Goal: Task Accomplishment & Management: Manage account settings

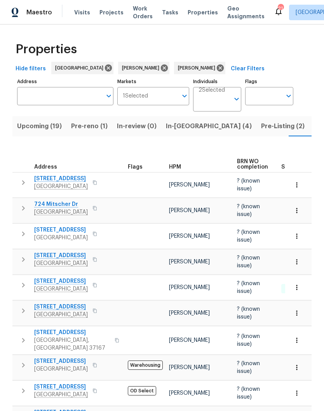
scroll to position [0, 18]
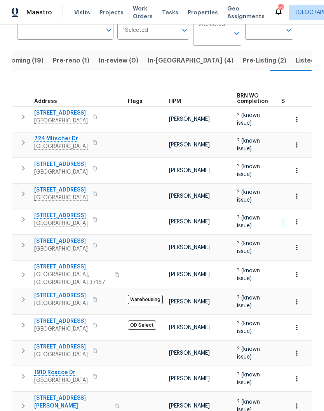
click at [65, 62] on span "Pre-reno (1)" at bounding box center [71, 60] width 37 height 11
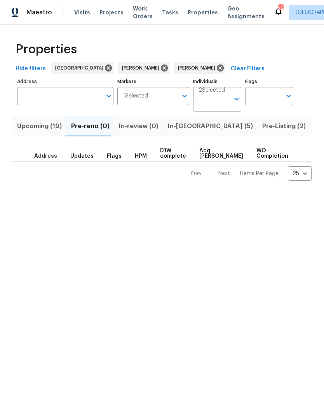
click at [178, 127] on span "In-[GEOGRAPHIC_DATA] (5)" at bounding box center [210, 126] width 85 height 11
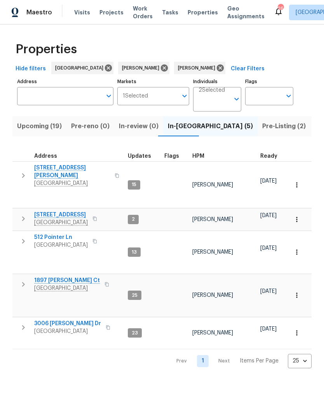
click at [35, 130] on span "Upcoming (19)" at bounding box center [39, 126] width 45 height 11
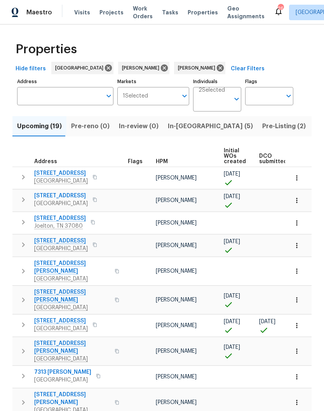
click at [296, 322] on icon "button" at bounding box center [297, 326] width 8 height 8
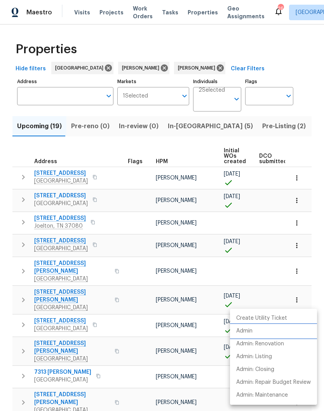
click at [252, 331] on p "Admin" at bounding box center [244, 331] width 16 height 8
click at [267, 128] on div at bounding box center [162, 205] width 324 height 411
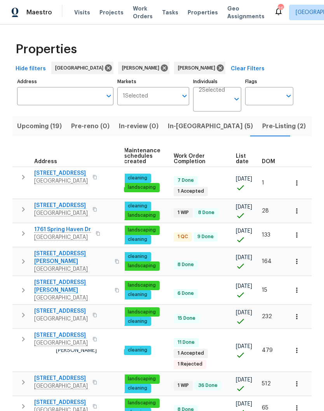
scroll to position [0, 113]
click at [161, 70] on icon at bounding box center [164, 68] width 7 height 7
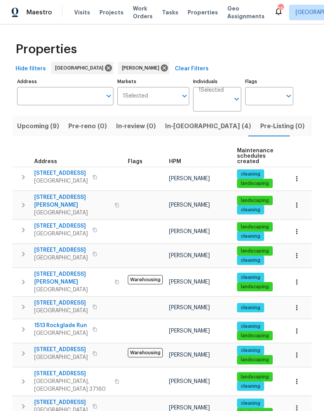
click at [223, 100] on input "text" at bounding box center [214, 102] width 31 height 18
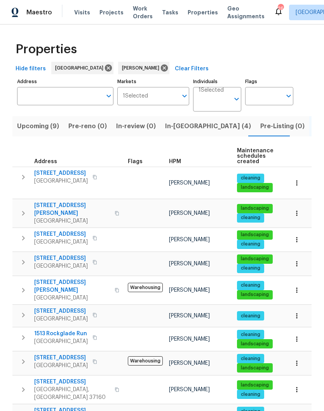
click at [222, 103] on input "Individuals" at bounding box center [214, 102] width 31 height 18
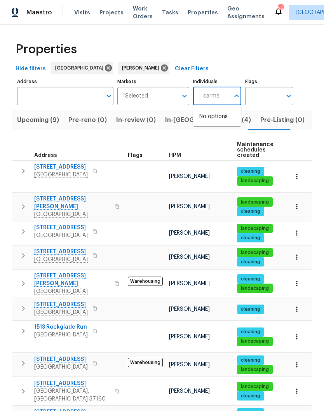
type input "carmen"
click at [209, 123] on input "checkbox" at bounding box center [207, 121] width 16 height 16
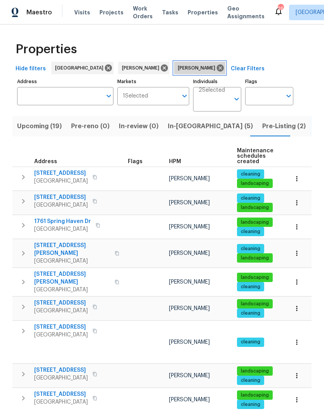
click at [217, 71] on icon at bounding box center [220, 68] width 7 height 7
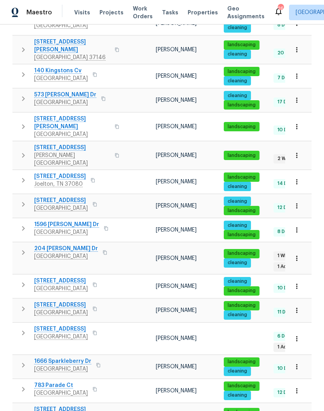
scroll to position [276, 0]
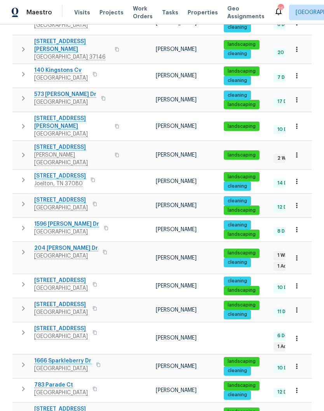
click at [63, 244] on span "204 [PERSON_NAME] Dr" at bounding box center [66, 248] width 64 height 8
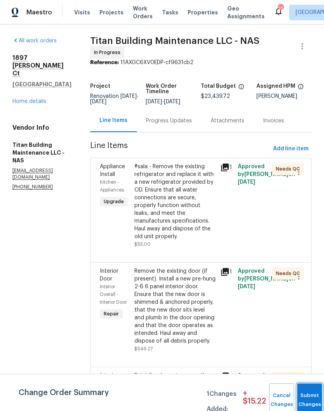
click at [310, 400] on span "Submit Changes" at bounding box center [309, 400] width 17 height 18
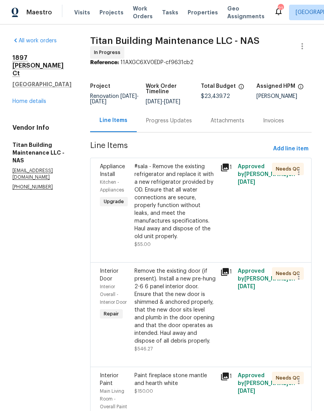
click at [167, 171] on div "#sala - Remove the existing refrigerator and replace it with a new refrigerator…" at bounding box center [175, 202] width 82 height 78
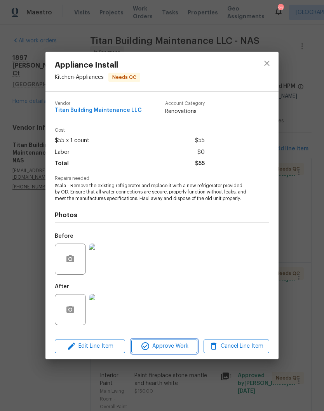
click at [174, 350] on span "Approve Work" at bounding box center [164, 347] width 61 height 10
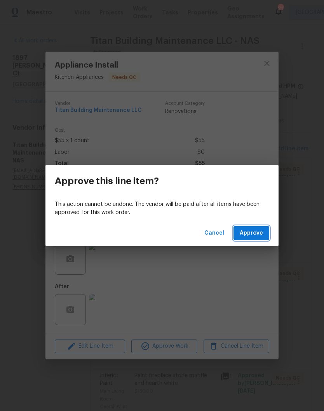
click at [255, 238] on button "Approve" at bounding box center [252, 233] width 36 height 14
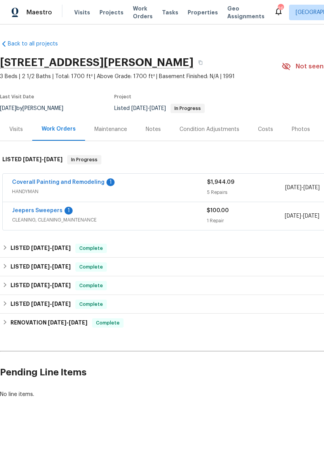
click at [84, 182] on link "Coverall Painting and Remodeling" at bounding box center [58, 182] width 92 height 5
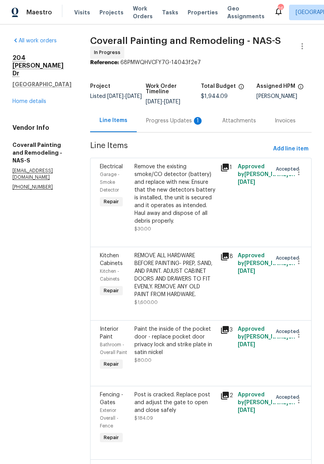
click at [185, 125] on div "Progress Updates 1" at bounding box center [175, 121] width 58 height 8
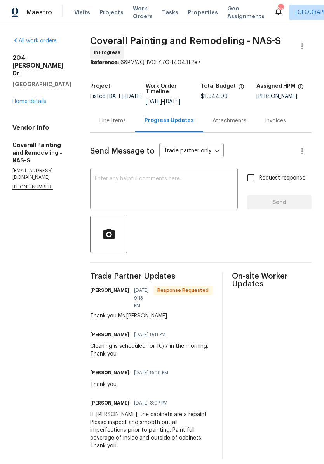
click at [40, 99] on link "Home details" at bounding box center [29, 101] width 34 height 5
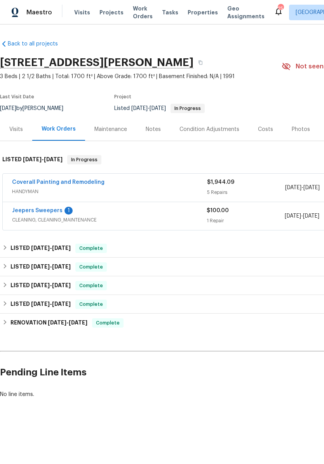
click at [51, 211] on link "Jeepers Sweepers" at bounding box center [37, 210] width 51 height 5
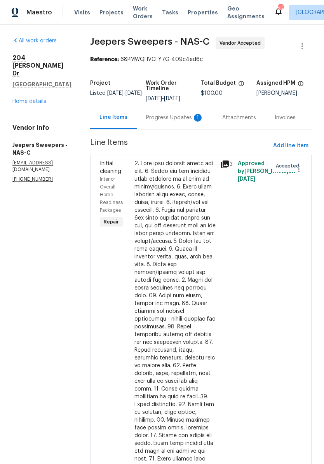
click at [170, 122] on div "Progress Updates 1" at bounding box center [175, 118] width 58 height 8
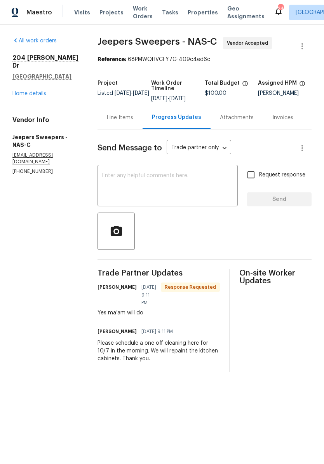
click at [38, 91] on link "Home details" at bounding box center [29, 93] width 34 height 5
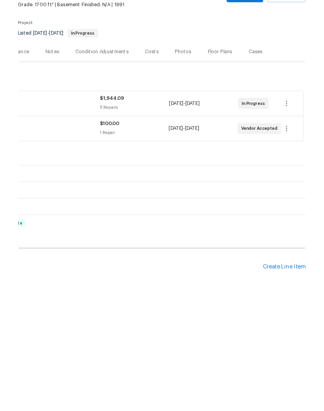
scroll to position [0, 115]
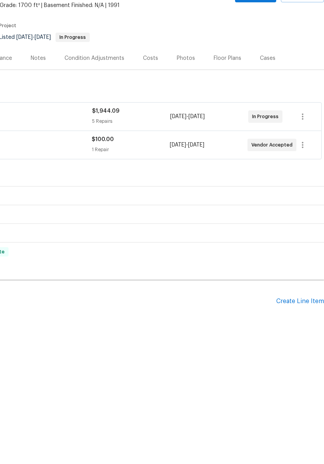
click at [298, 369] on div "Create Line Item" at bounding box center [300, 372] width 48 height 7
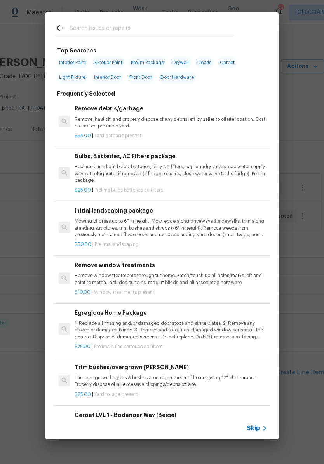
click at [122, 28] on input "text" at bounding box center [152, 29] width 165 height 12
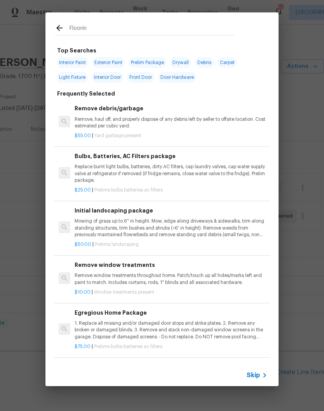
type input "Flooring"
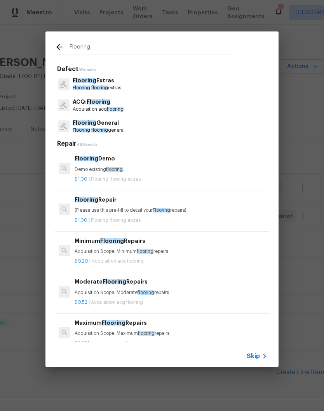
click at [113, 84] on p "Flooring Extras" at bounding box center [97, 81] width 49 height 8
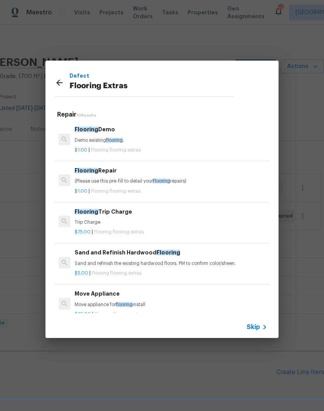
click at [132, 181] on p "(Please use this pre-fill to detail your Flooring repairs)" at bounding box center [171, 181] width 193 height 7
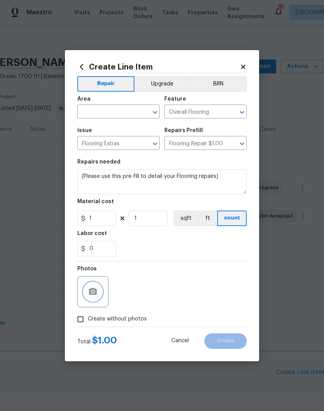
click at [99, 288] on button "button" at bounding box center [93, 292] width 19 height 19
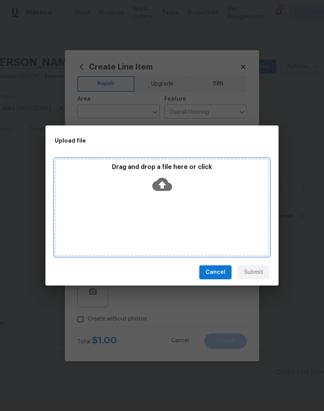
click at [205, 197] on div "Drag and drop a file here or click" at bounding box center [162, 207] width 215 height 97
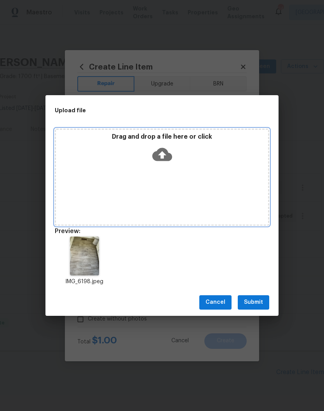
click at [201, 176] on div "Drag and drop a file here or click" at bounding box center [162, 177] width 215 height 97
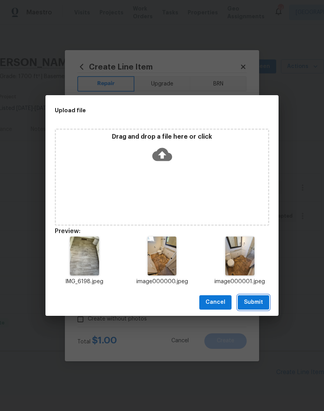
click at [260, 302] on span "Submit" at bounding box center [253, 303] width 19 height 10
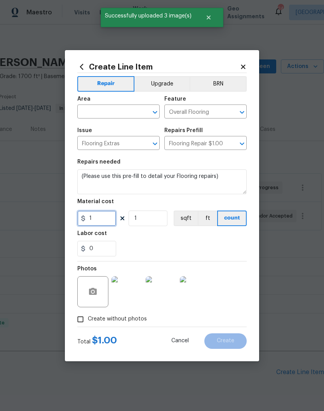
click at [110, 220] on input "1" at bounding box center [96, 219] width 39 height 16
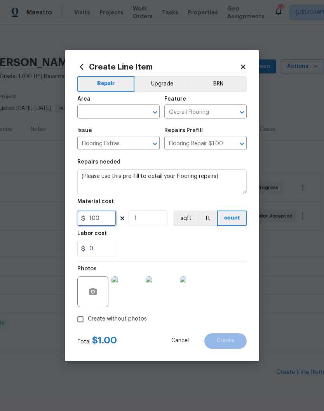
type input "100"
click at [224, 180] on textarea "(Please use this pre-fill to detail your Flooring repairs)" at bounding box center [161, 181] width 169 height 25
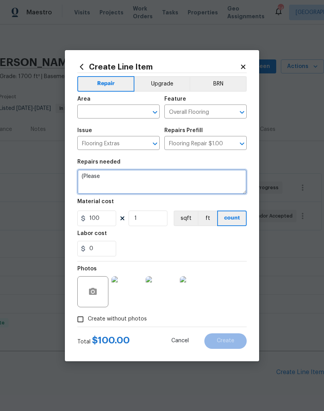
type textarea "("
click at [80, 174] on textarea "Replace all damaged subfloor before vinyl installation" at bounding box center [161, 181] width 169 height 25
click at [226, 178] on textarea "Replace all damaged subfloor before vinyl installation" at bounding box center [161, 181] width 169 height 25
click at [137, 178] on textarea "Replace all damaged subfloor before vinyl installation" at bounding box center [161, 181] width 169 height 25
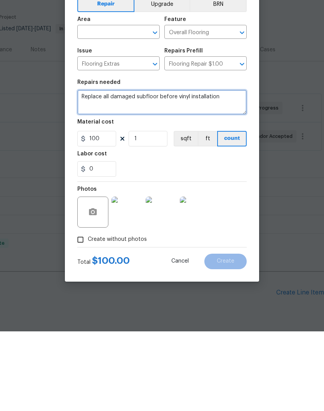
type textarea "Replace all damaged subfloor before vinyl installation"
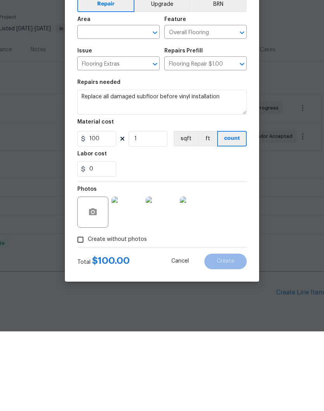
click at [128, 106] on input "text" at bounding box center [107, 112] width 61 height 12
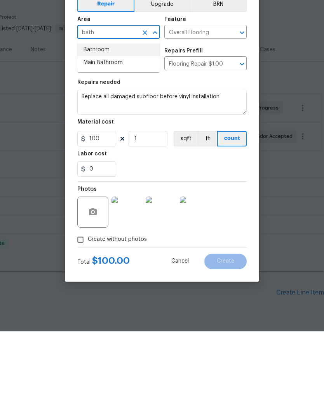
click at [105, 123] on li "Bathroom" at bounding box center [118, 129] width 82 height 13
type input "Bathroom"
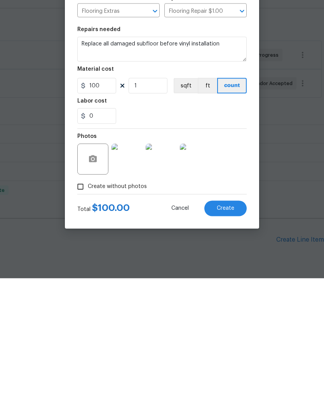
click at [229, 338] on span "Create" at bounding box center [225, 341] width 17 height 6
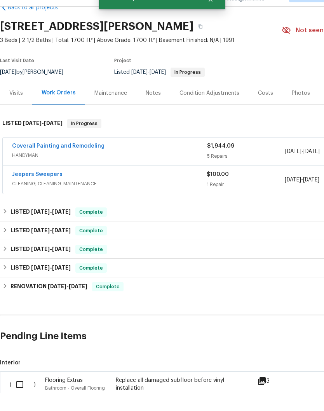
scroll to position [19, 0]
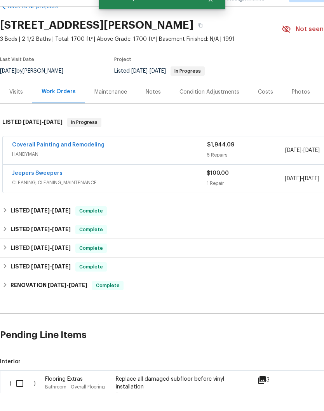
click at [24, 393] on input "checkbox" at bounding box center [23, 401] width 22 height 16
checkbox input "true"
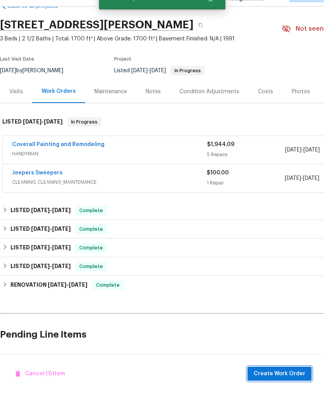
click at [290, 387] on span "Create Work Order" at bounding box center [280, 392] width 52 height 10
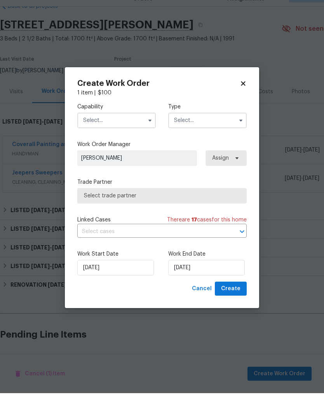
click at [133, 131] on input "text" at bounding box center [116, 139] width 79 height 16
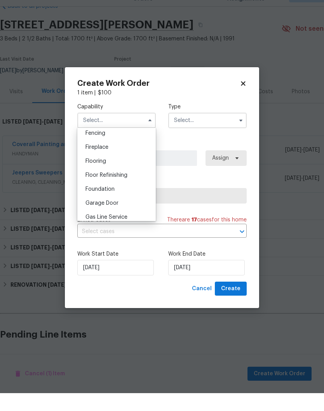
scroll to position [278, 0]
click at [109, 171] on div "Flooring" at bounding box center [116, 178] width 75 height 14
type input "Flooring"
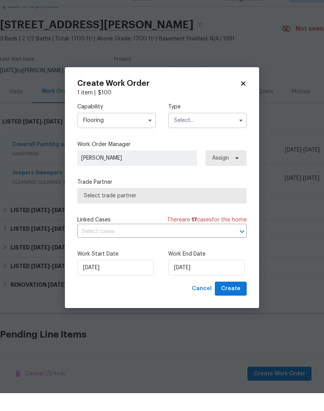
click at [220, 131] on input "text" at bounding box center [207, 139] width 79 height 16
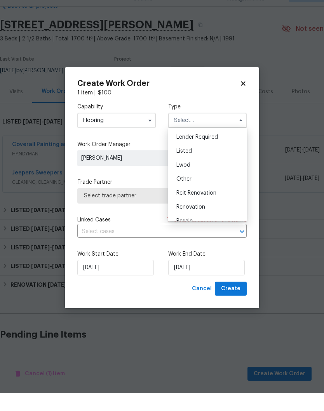
scroll to position [56, 0]
click at [196, 162] on div "Listed" at bounding box center [207, 169] width 75 height 14
type input "Listed"
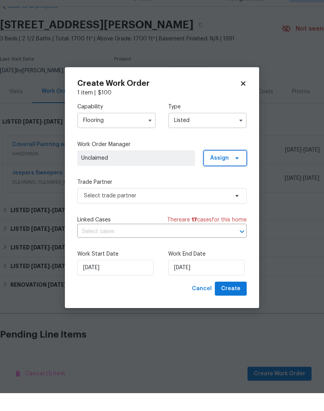
click at [232, 173] on span at bounding box center [236, 176] width 9 height 6
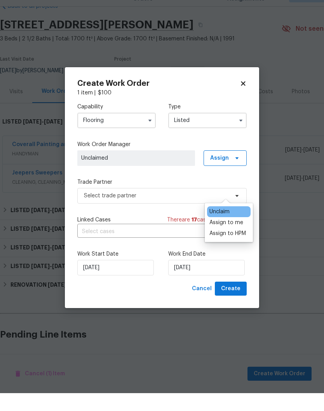
click at [230, 237] on div "Assign to me" at bounding box center [226, 241] width 34 height 8
click at [167, 172] on span "[PERSON_NAME]" at bounding box center [136, 176] width 110 height 8
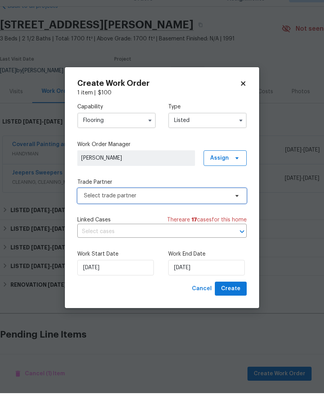
click at [237, 213] on icon at bounding box center [237, 214] width 3 height 2
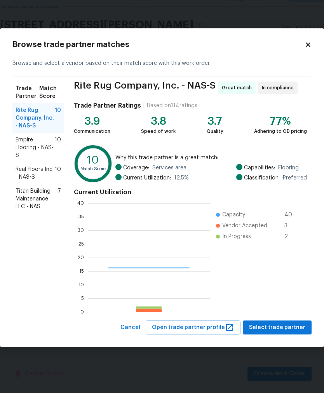
scroll to position [109, 122]
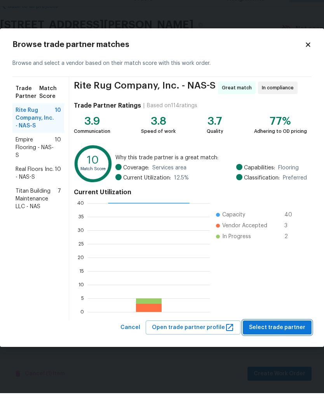
click at [285, 341] on span "Select trade partner" at bounding box center [277, 346] width 56 height 10
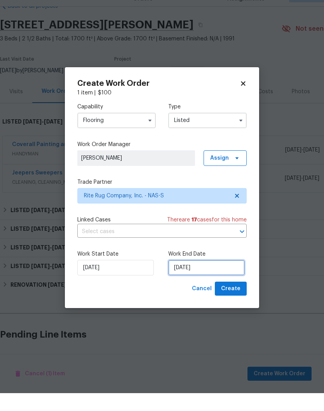
click at [217, 278] on input "[DATE]" at bounding box center [206, 286] width 77 height 16
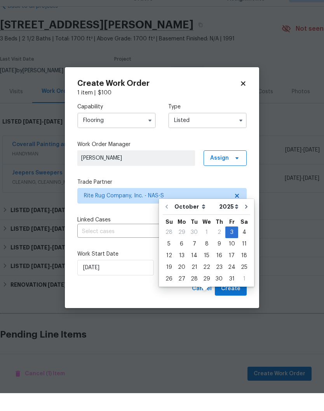
scroll to position [32, 0]
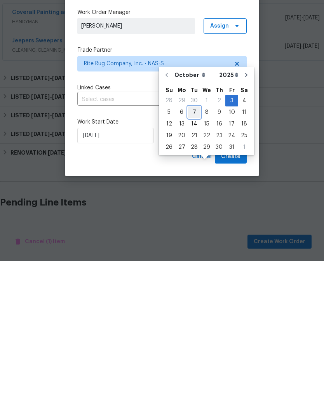
click at [196, 257] on div "7" at bounding box center [194, 262] width 12 height 11
type input "[DATE]"
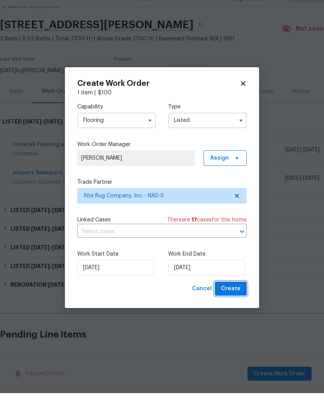
click at [236, 302] on span "Create" at bounding box center [230, 307] width 19 height 10
checkbox input "false"
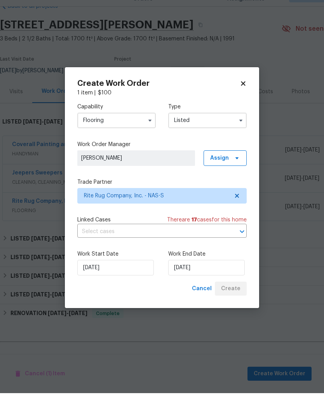
scroll to position [32, 0]
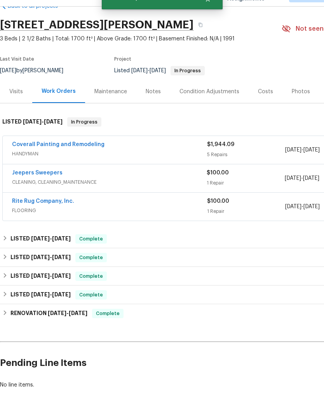
click at [57, 216] on link "Rite Rug Company, Inc." at bounding box center [43, 218] width 62 height 5
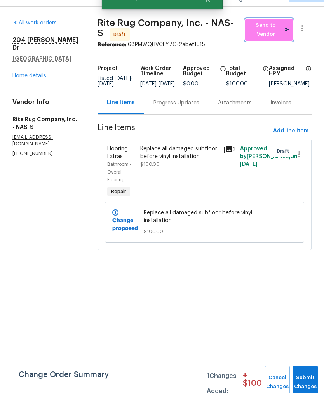
click at [272, 39] on span "Send to Vendor" at bounding box center [269, 48] width 40 height 18
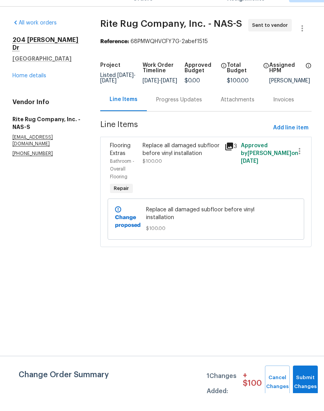
click at [197, 114] on div "Progress Updates" at bounding box center [179, 118] width 46 height 8
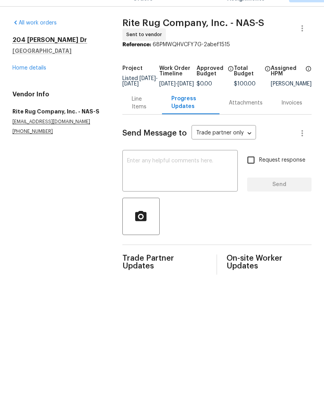
click at [208, 176] on textarea at bounding box center [180, 189] width 106 height 27
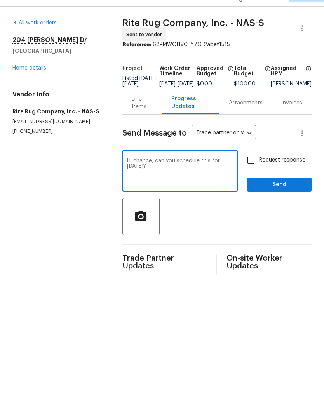
type textarea "Hi chance, can you schedule this for Monday 10/6?"
click at [290, 198] on span "Send" at bounding box center [279, 203] width 52 height 10
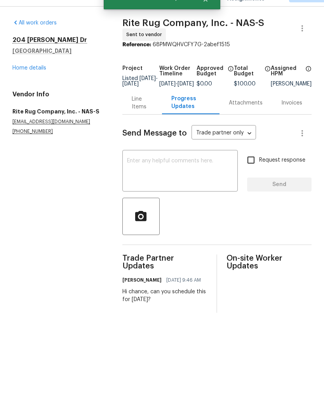
click at [41, 83] on link "Home details" at bounding box center [29, 85] width 34 height 5
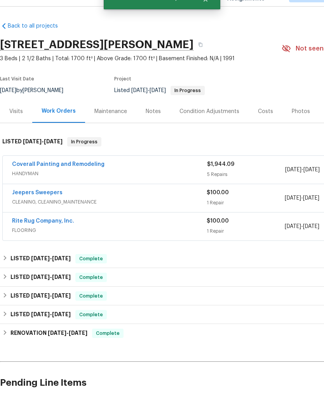
click at [57, 236] on link "Rite Rug Company, Inc." at bounding box center [43, 238] width 62 height 5
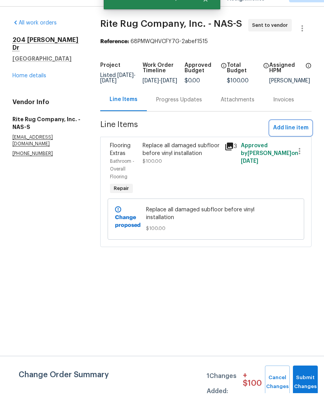
click at [295, 141] on span "Add line item" at bounding box center [290, 146] width 35 height 10
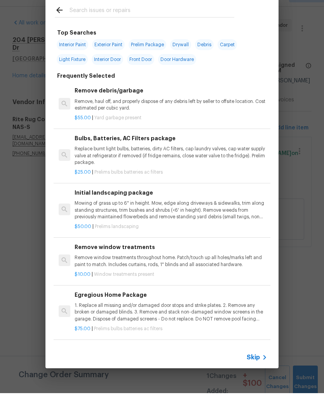
click at [132, 23] on input "text" at bounding box center [152, 29] width 165 height 12
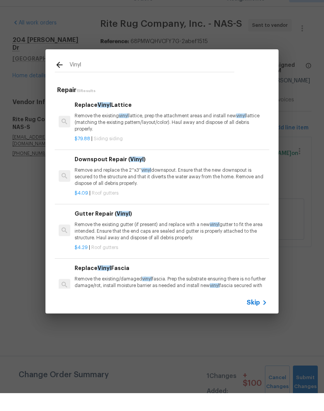
type input "Vinyl"
click at [31, 213] on div "Vinyl Repair 15 Results Replace Vinyl Lattice Remove the existing vinyl lattice…" at bounding box center [162, 199] width 324 height 399
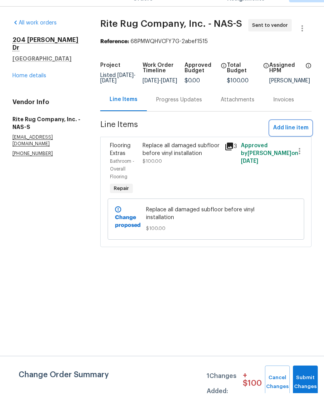
click at [299, 141] on span "Add line item" at bounding box center [290, 146] width 35 height 10
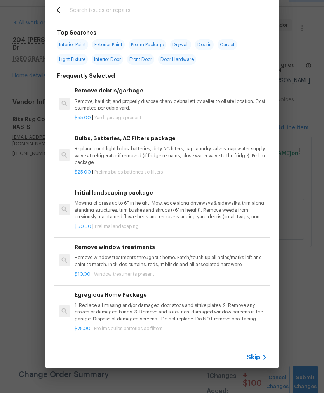
click at [141, 23] on input "text" at bounding box center [152, 29] width 165 height 12
type input "Floor"
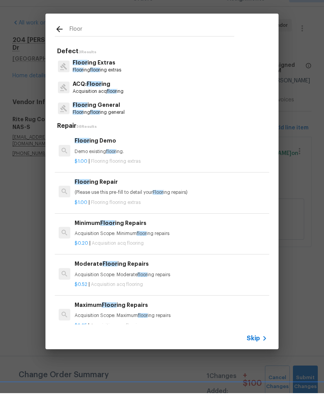
click at [115, 119] on p "Floor ing General" at bounding box center [99, 123] width 52 height 8
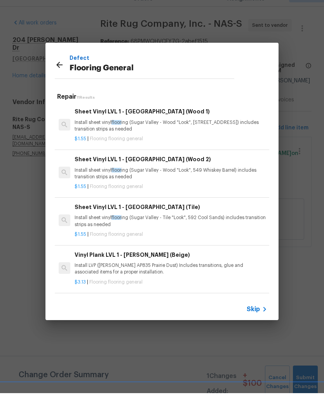
click at [168, 137] on p "Install sheet vinyl floor ing (Sugar Valley - Wood "Look", 565 Beacon Hill) inc…" at bounding box center [171, 143] width 193 height 13
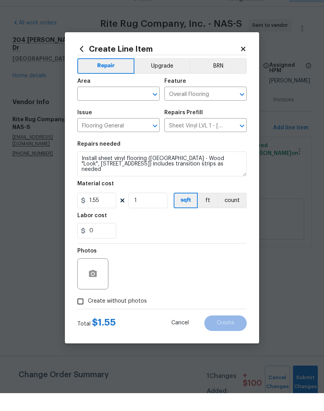
click at [134, 106] on input "text" at bounding box center [107, 112] width 61 height 12
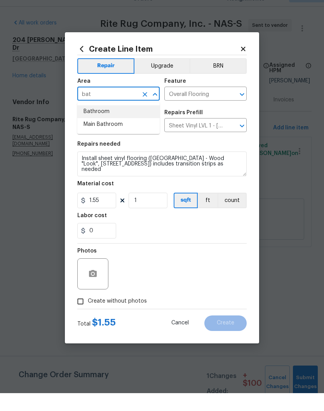
click at [105, 123] on li "Bathroom" at bounding box center [118, 129] width 82 height 13
type input "Bathroom"
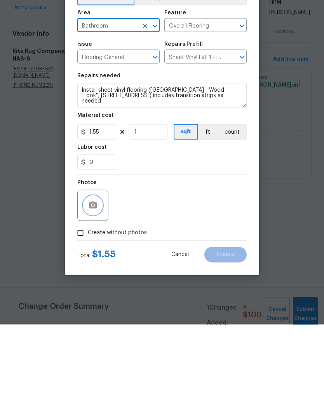
click at [99, 283] on button "button" at bounding box center [93, 292] width 19 height 19
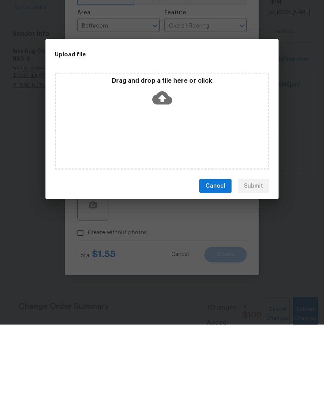
scroll to position [0, 0]
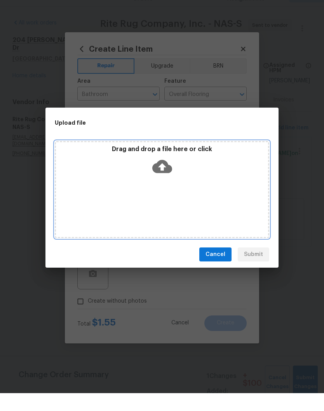
click at [204, 184] on div "Drag and drop a file here or click" at bounding box center [162, 207] width 215 height 97
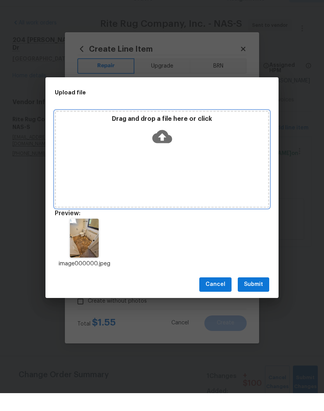
click at [209, 146] on div "Drag and drop a file here or click" at bounding box center [162, 149] width 212 height 33
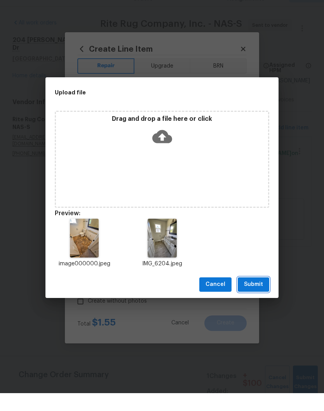
click at [259, 298] on span "Submit" at bounding box center [253, 303] width 19 height 10
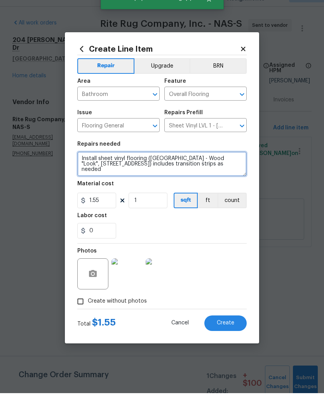
click at [111, 169] on textarea "Install sheet vinyl flooring (Sugar Valley - Wood "Look", 565 Beacon Hill) incl…" at bounding box center [161, 181] width 169 height 25
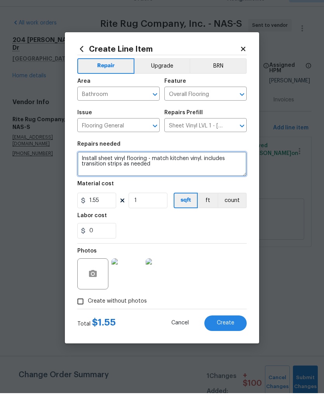
type textarea "Install sheet vinyl flooring - match kitchen vinyl. includes transition strips …"
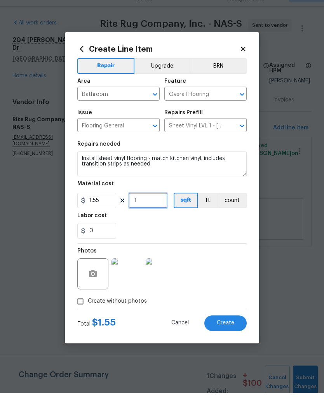
click at [154, 211] on input "1" at bounding box center [148, 219] width 39 height 16
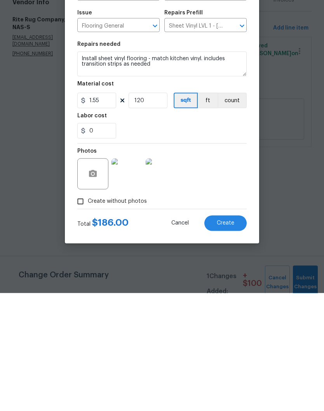
click at [232, 338] on span "Create" at bounding box center [225, 341] width 17 height 6
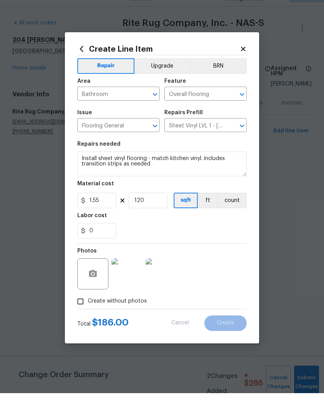
type input "0"
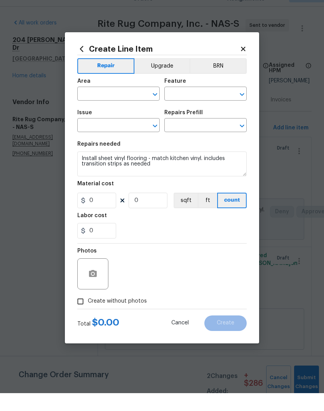
scroll to position [0, 0]
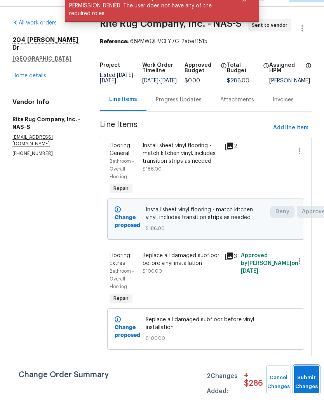
click at [307, 391] on span "Submit Changes" at bounding box center [306, 400] width 17 height 18
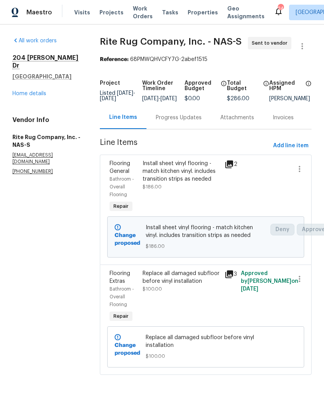
click at [39, 91] on link "Home details" at bounding box center [29, 93] width 34 height 5
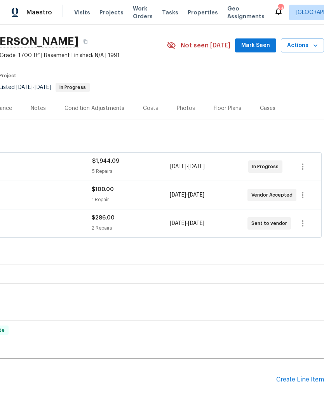
scroll to position [20, 115]
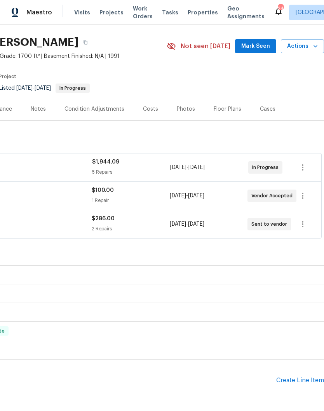
click at [302, 381] on div "Create Line Item" at bounding box center [300, 380] width 48 height 7
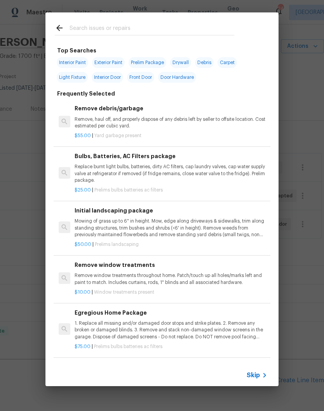
click at [165, 28] on input "text" at bounding box center [152, 29] width 165 height 12
type input "Odor"
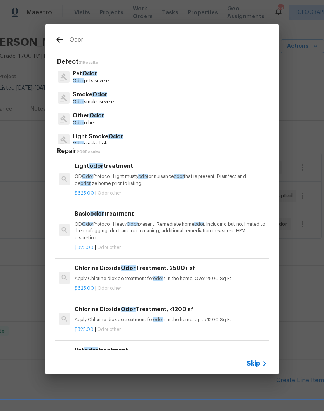
click at [93, 80] on p "Odor pets severe" at bounding box center [91, 81] width 36 height 7
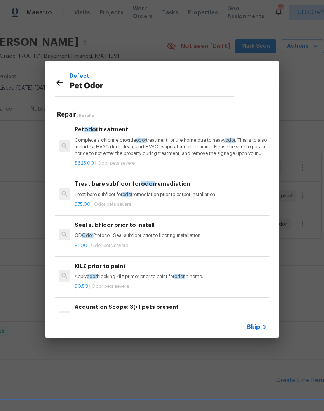
click at [133, 147] on p "Complete a chlorine dioxide odor treatment for the home due to heavy odor . Thi…" at bounding box center [171, 147] width 193 height 20
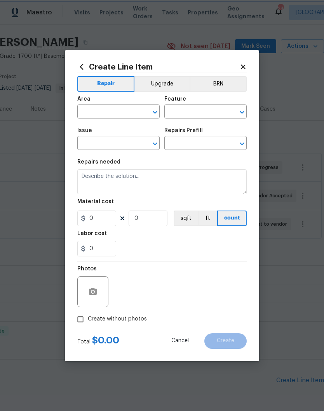
type input "Pet Odor"
type textarea "Complete a chlorine dioxide odor treatment for the home due to heavy odor. This…"
type input "1"
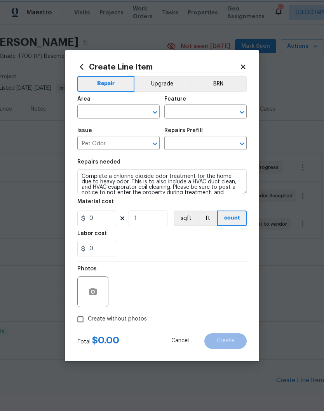
type input "Pet odor treatment $625.00"
type input "625"
click at [137, 110] on input "text" at bounding box center [107, 112] width 61 height 12
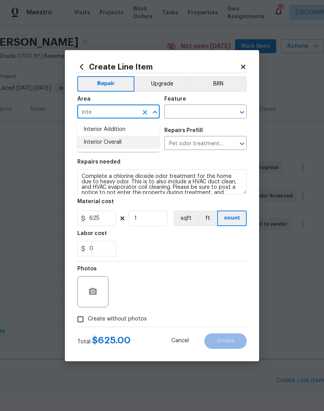
click at [124, 145] on li "Interior Overall" at bounding box center [118, 142] width 82 height 13
type input "Interior Overall"
click at [216, 113] on input "text" at bounding box center [194, 112] width 61 height 12
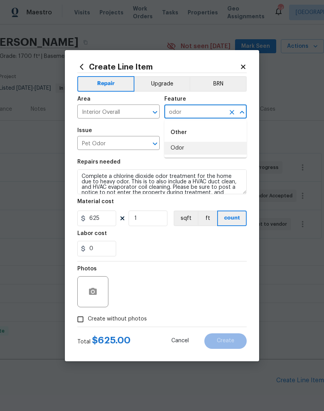
click at [184, 150] on li "Odor" at bounding box center [205, 148] width 82 height 13
type input "Odor"
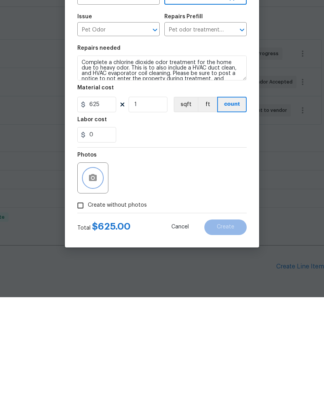
click at [98, 283] on button "button" at bounding box center [93, 292] width 19 height 19
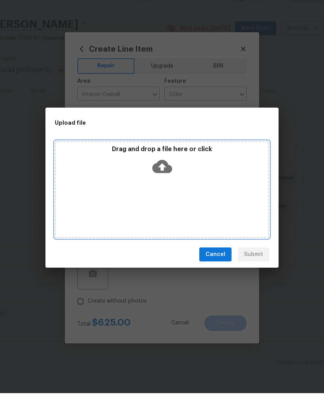
click at [193, 172] on div "Drag and drop a file here or click" at bounding box center [162, 179] width 212 height 33
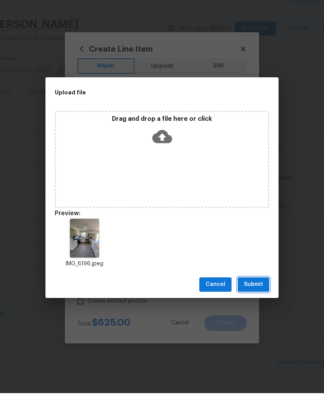
click at [258, 298] on span "Submit" at bounding box center [253, 303] width 19 height 10
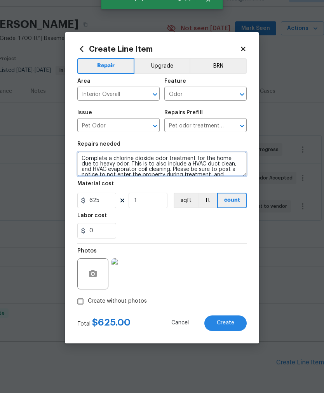
click at [83, 169] on textarea "Complete a chlorine dioxide odor treatment for the home due to heavy odor. This…" at bounding box center [161, 181] width 169 height 25
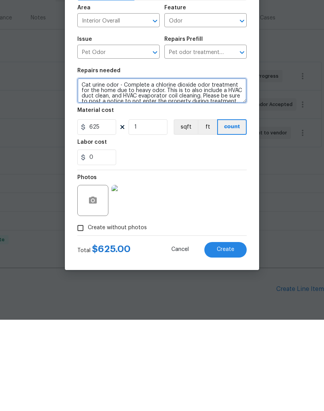
type textarea "Cat urine odor - Complete a chlorine dioxide odor treatment for the home due to…"
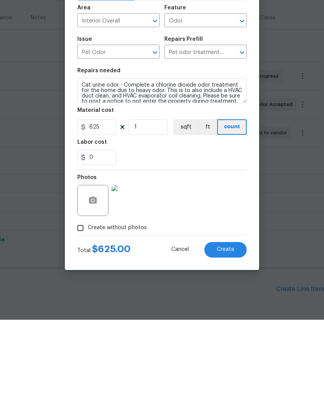
click at [229, 338] on span "Create" at bounding box center [225, 341] width 17 height 6
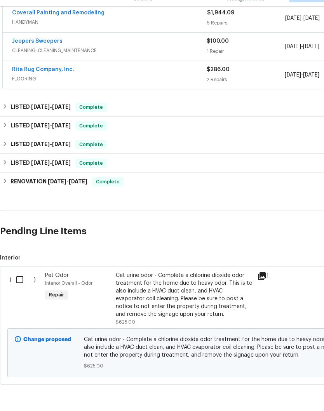
scroll to position [152, 0]
click at [22, 289] on input "checkbox" at bounding box center [23, 297] width 22 height 16
checkbox input "true"
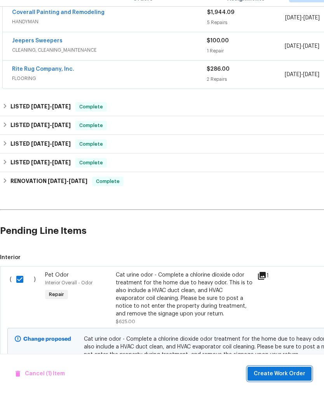
click at [298, 387] on span "Create Work Order" at bounding box center [280, 392] width 52 height 10
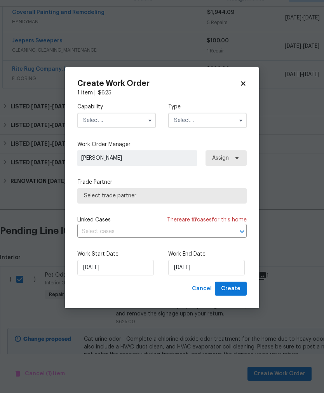
click at [138, 131] on input "text" at bounding box center [116, 139] width 79 height 16
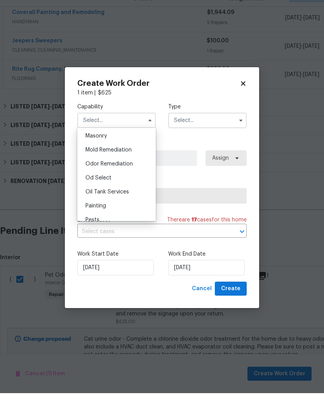
scroll to position [583, 0]
click at [127, 180] on span "Odor Remediation" at bounding box center [108, 182] width 47 height 5
type input "Odor Remediation"
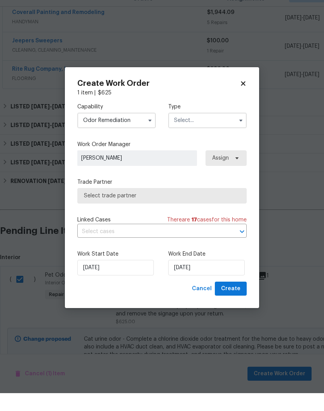
click at [206, 131] on input "text" at bounding box center [207, 139] width 79 height 16
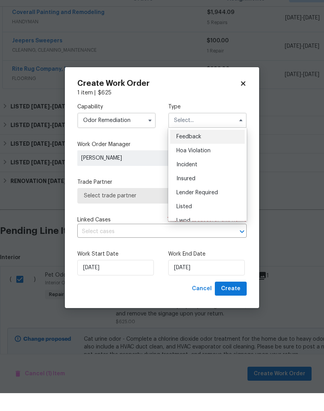
click at [187, 222] on span "Listed" at bounding box center [184, 224] width 16 height 5
type input "Listed"
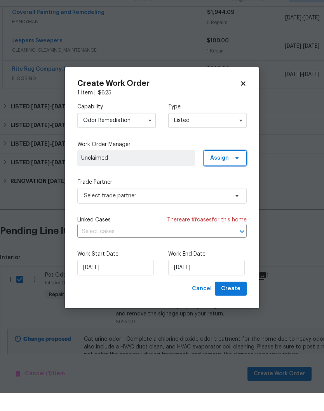
click at [232, 173] on span at bounding box center [236, 176] width 9 height 6
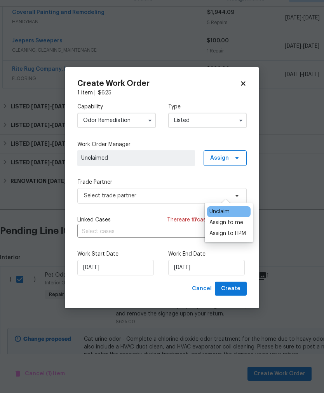
click at [223, 237] on div "Assign to me" at bounding box center [226, 241] width 34 height 8
click at [174, 172] on span "[PERSON_NAME]" at bounding box center [136, 176] width 110 height 8
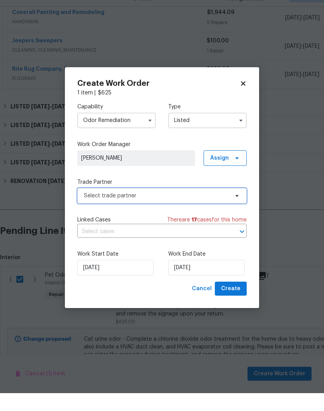
click at [236, 213] on icon at bounding box center [237, 214] width 3 height 2
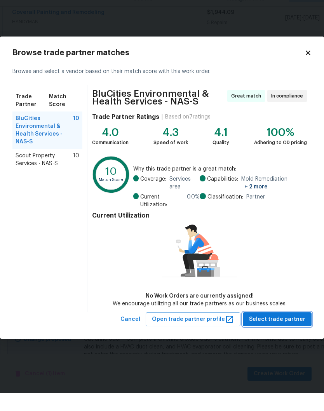
click at [285, 333] on span "Select trade partner" at bounding box center [277, 338] width 56 height 10
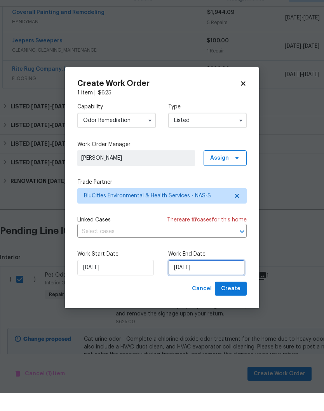
click at [213, 278] on input "[DATE]" at bounding box center [206, 286] width 77 height 16
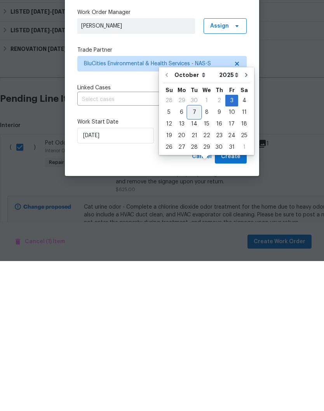
click at [197, 257] on div "7" at bounding box center [194, 262] width 12 height 11
type input "[DATE]"
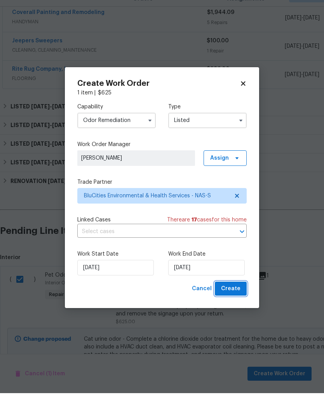
click at [238, 302] on span "Create" at bounding box center [230, 307] width 19 height 10
checkbox input "false"
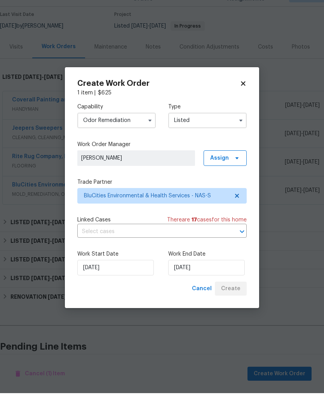
scroll to position [32, 0]
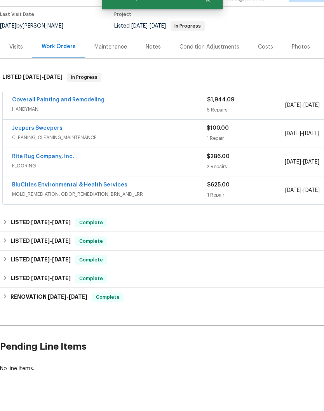
click at [77, 200] on link "BluCities Environmental & Health Services" at bounding box center [69, 202] width 115 height 5
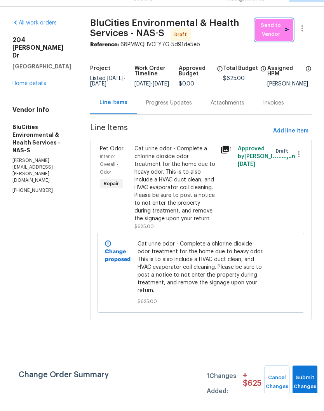
click at [274, 39] on span "Send to Vendor" at bounding box center [274, 48] width 30 height 18
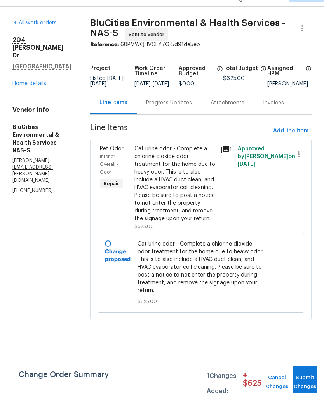
click at [186, 117] on div "Progress Updates" at bounding box center [169, 121] width 46 height 8
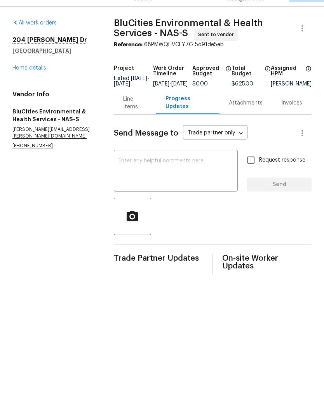
click at [173, 176] on textarea at bounding box center [176, 189] width 115 height 27
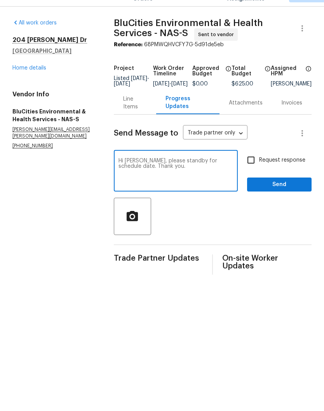
type textarea "Hi Matt, please standby for schedule date. Thank you."
click at [288, 198] on span "Send" at bounding box center [279, 203] width 52 height 10
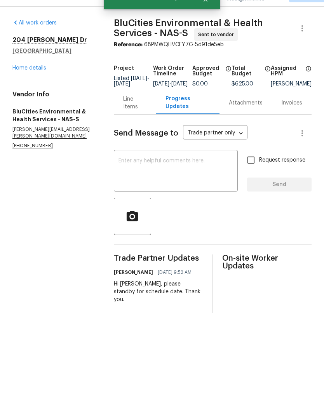
click at [41, 83] on link "Home details" at bounding box center [29, 85] width 34 height 5
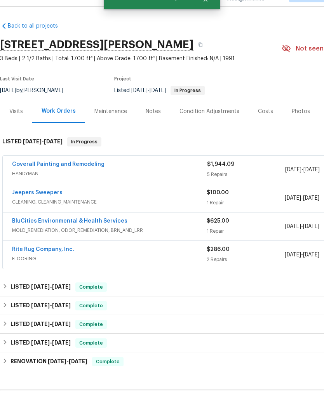
click at [72, 236] on link "BluCities Environmental & Health Services" at bounding box center [69, 238] width 115 height 5
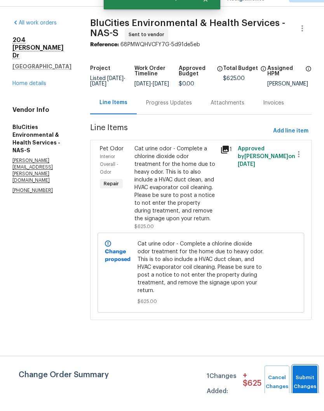
click at [304, 384] on button "Submit Changes" at bounding box center [305, 400] width 25 height 33
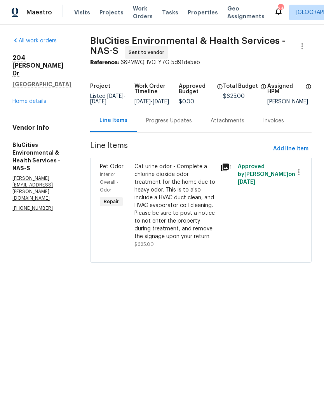
click at [39, 99] on link "Home details" at bounding box center [29, 101] width 34 height 5
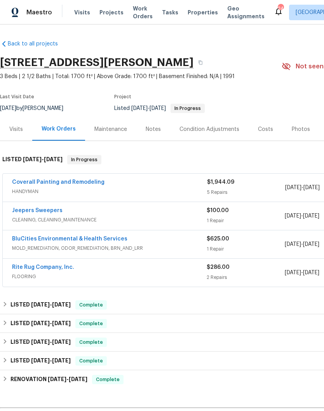
click at [156, 128] on div "Notes" at bounding box center [153, 130] width 15 height 8
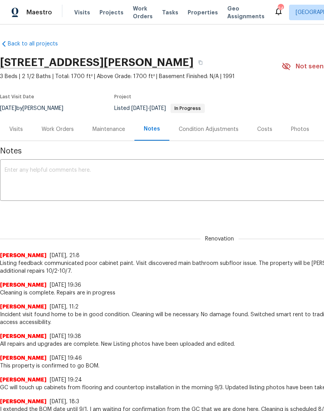
click at [137, 174] on textarea at bounding box center [220, 180] width 430 height 27
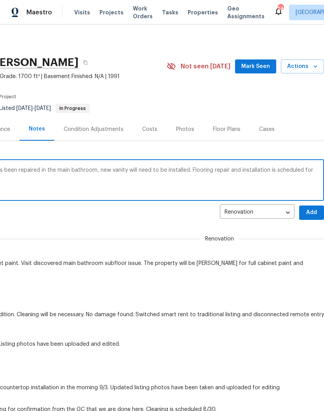
scroll to position [0, 115]
type textarea "Cabinets are getting repaint, water leak has been repaired in the main bathroom…"
click at [311, 213] on span "Add" at bounding box center [311, 213] width 12 height 10
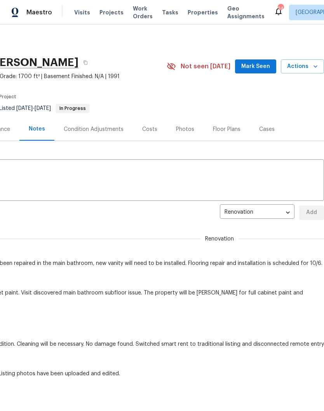
click at [261, 68] on span "Mark Seen" at bounding box center [255, 67] width 29 height 10
